Goal: Task Accomplishment & Management: Use online tool/utility

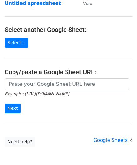
scroll to position [63, 0]
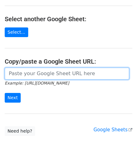
click at [23, 71] on input "url" at bounding box center [67, 74] width 124 height 12
paste input "https://docs.google.com/spreadsheets/d/1dWL4ffJJ4_Wf28cn8KlR__FJ1qufzlbaGpLuu18…"
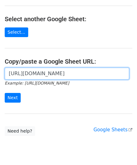
scroll to position [0, 124]
type input "https://docs.google.com/spreadsheets/d/1dWL4ffJJ4_Wf28cn8KlR__FJ1qufzlbaGpLuu18…"
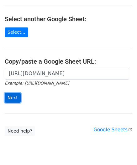
click at [16, 99] on input "Next" at bounding box center [13, 98] width 16 height 10
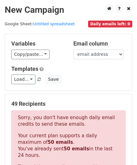
scroll to position [203, 0]
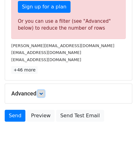
click at [43, 92] on icon at bounding box center [41, 94] width 4 height 4
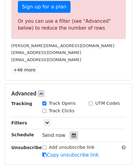
click at [72, 134] on icon at bounding box center [74, 135] width 4 height 4
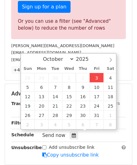
type input "[DATE] 12:00"
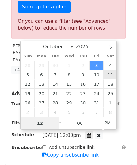
paste input "0"
type input "10"
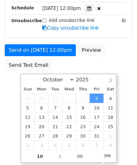
type input "[DATE] 22:00"
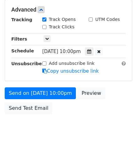
scroll to position [287, 0]
